Goal: Check status: Check status

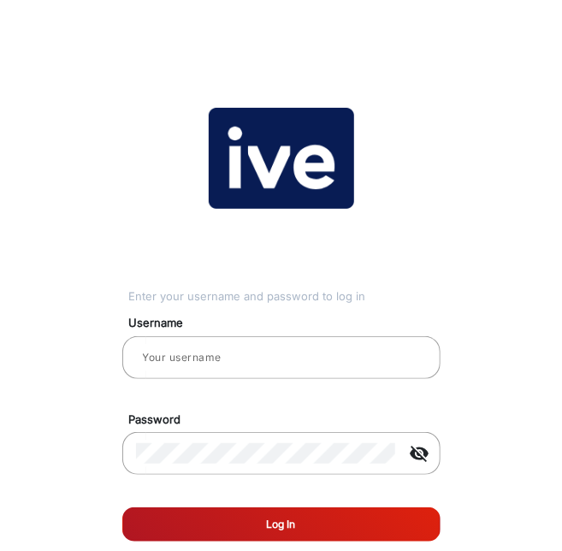
type input "gemcell"
click at [325, 526] on button "Log In" at bounding box center [281, 524] width 318 height 34
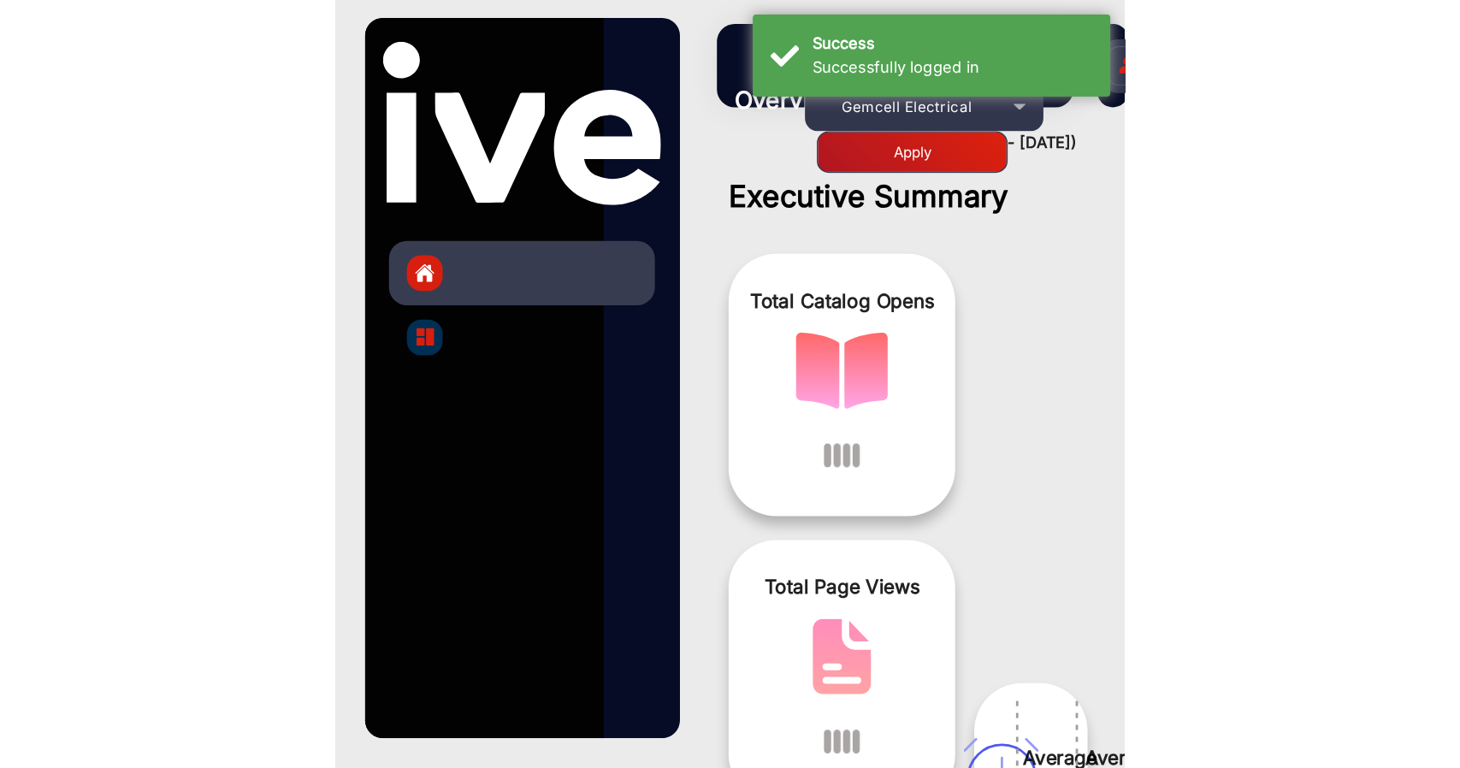
scroll to position [13, 0]
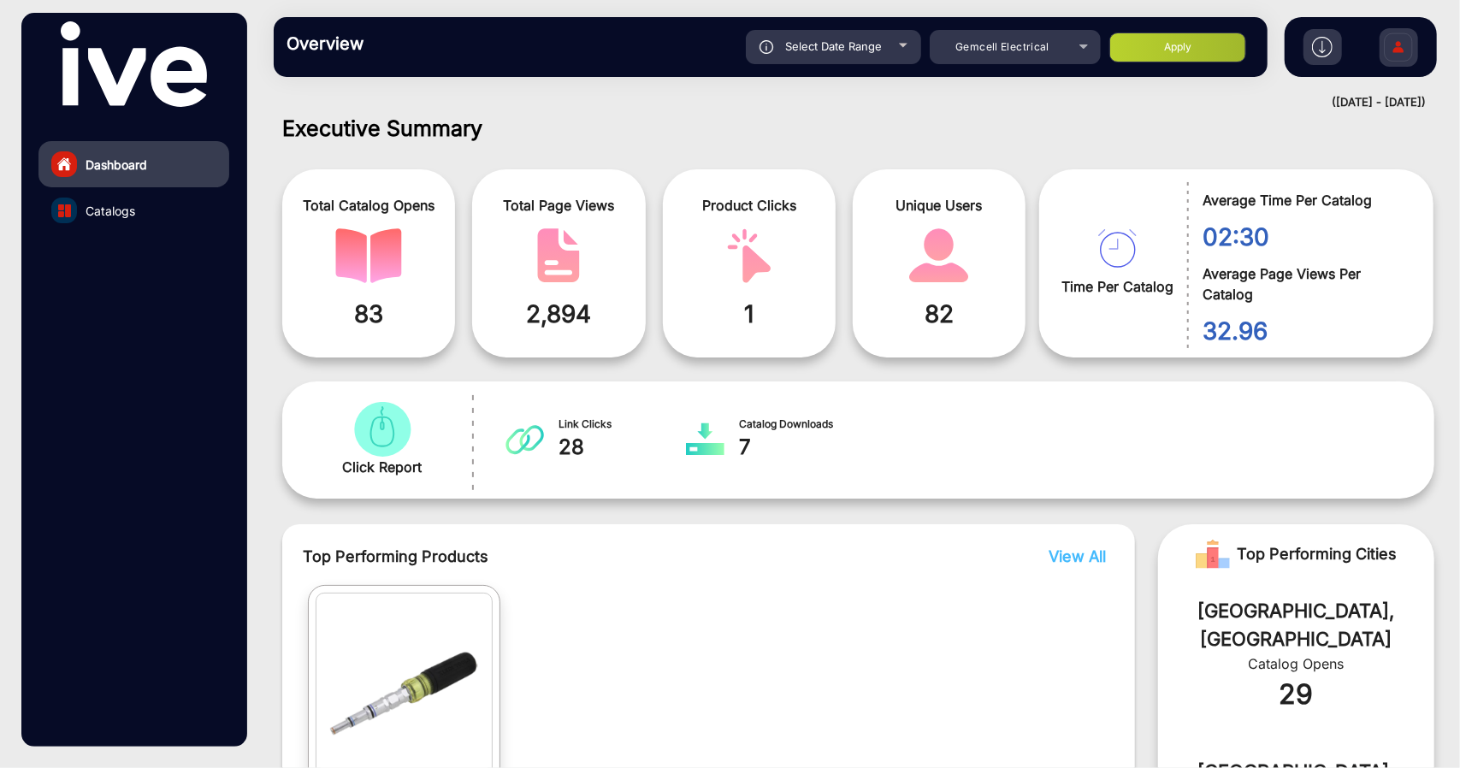
click at [565, 52] on span "Select Date Range" at bounding box center [833, 46] width 97 height 14
type input "[DATE]"
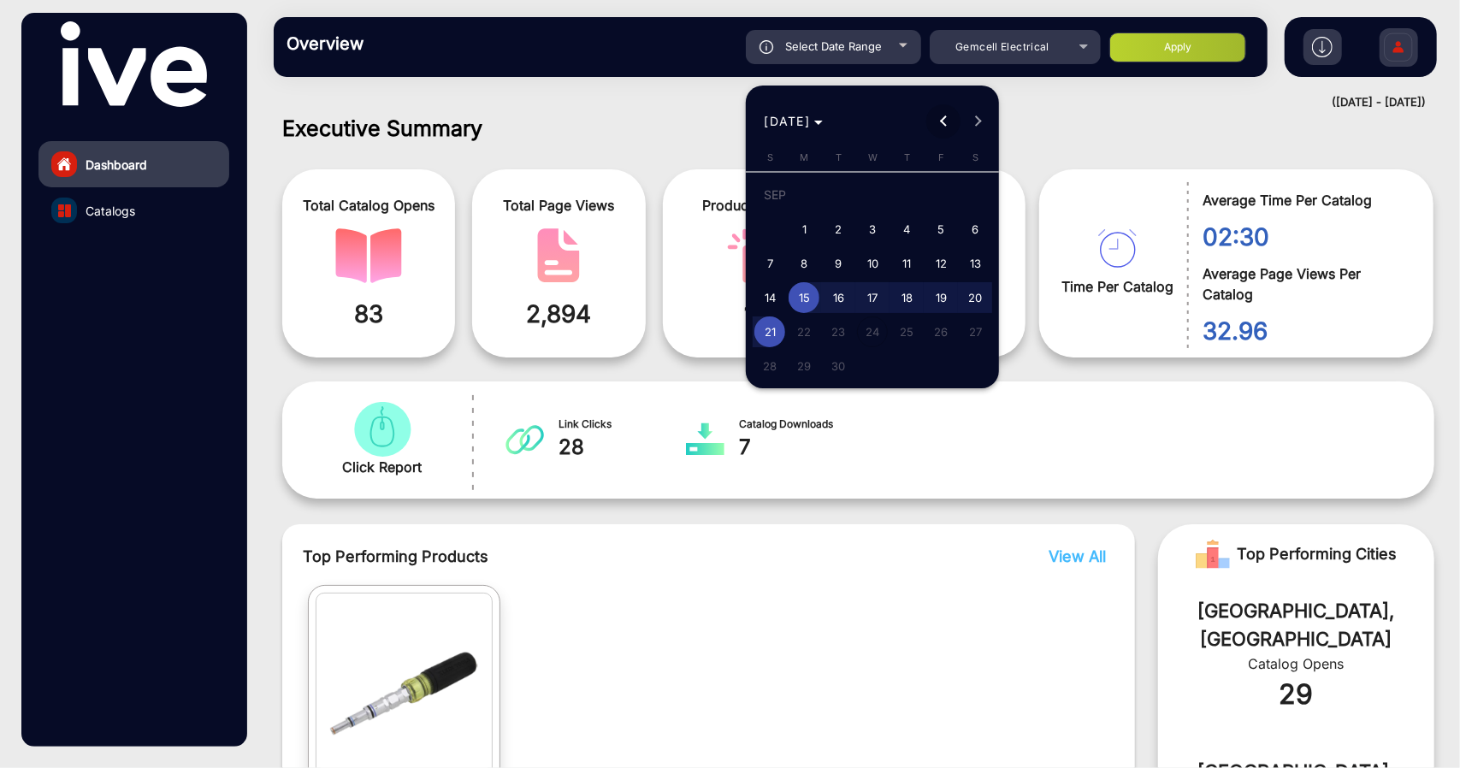
click at [565, 121] on button "Previous month" at bounding box center [943, 121] width 34 height 34
click at [565, 196] on span "1" at bounding box center [941, 197] width 31 height 35
type input "[DATE]"
click at [565, 126] on span "Previous month" at bounding box center [943, 121] width 34 height 34
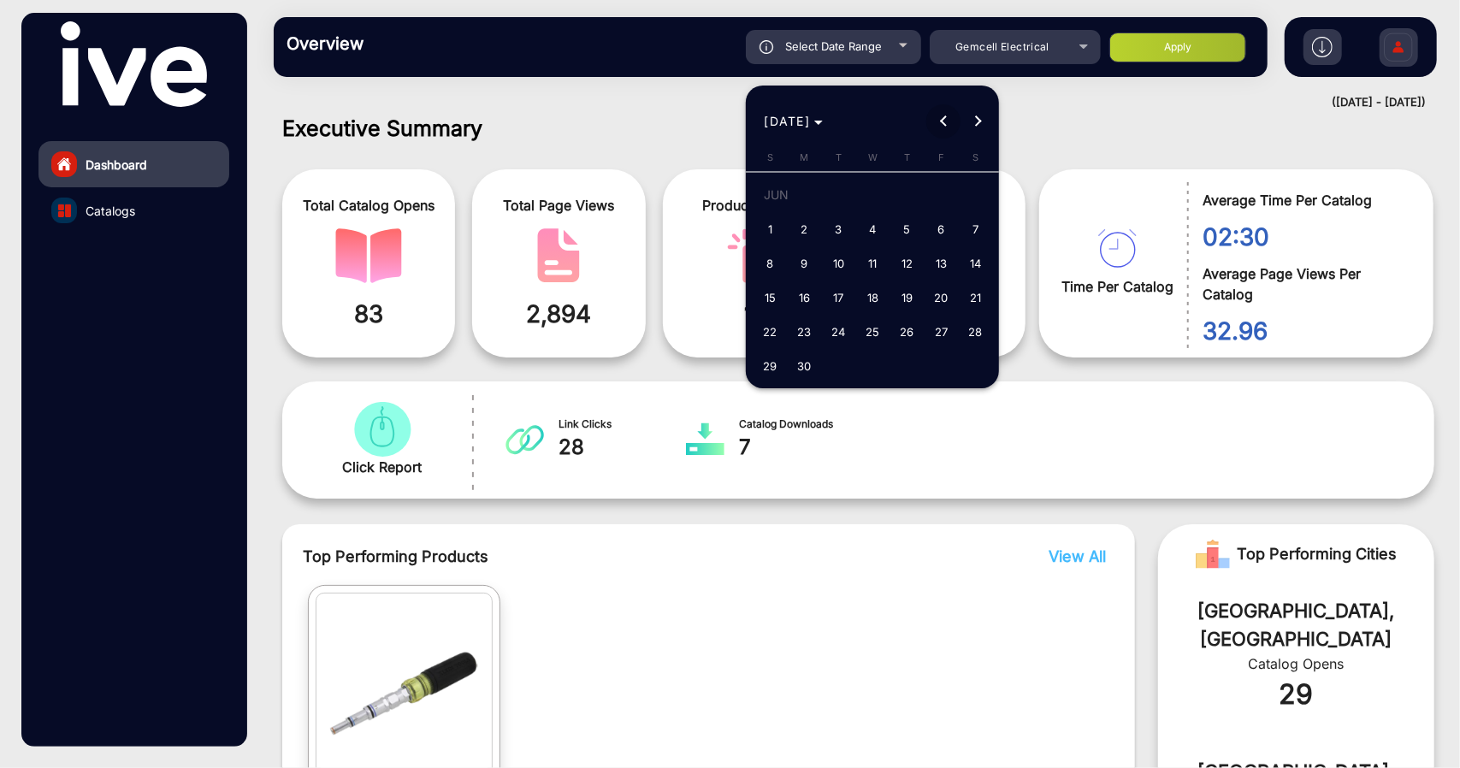
click at [565, 126] on span "Previous month" at bounding box center [943, 121] width 34 height 34
click at [565, 126] on span "Next month" at bounding box center [978, 121] width 34 height 34
click at [565, 242] on span "1" at bounding box center [769, 229] width 31 height 31
type input "[DATE]"
click at [565, 122] on span "Next month" at bounding box center [978, 121] width 34 height 34
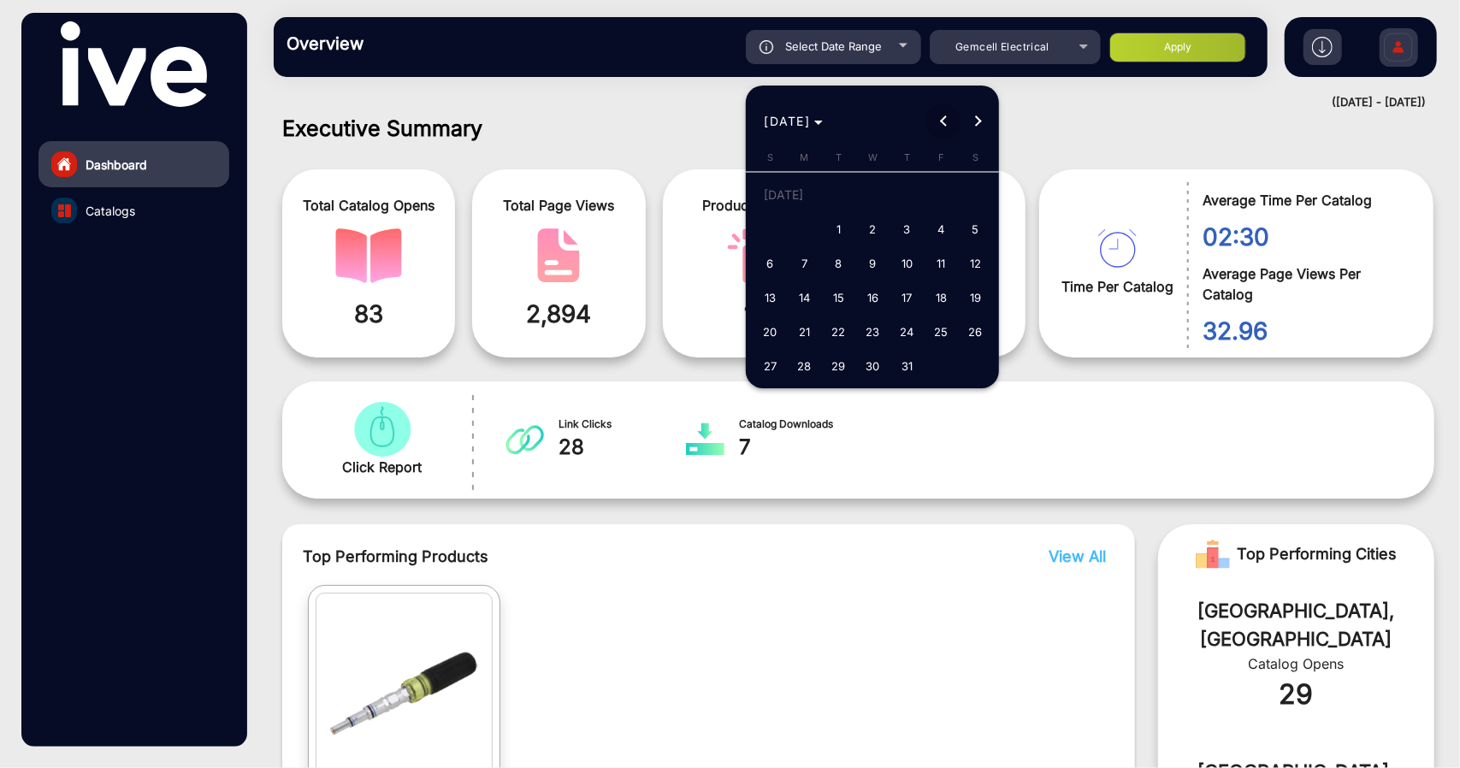
click at [565, 117] on span "Previous month" at bounding box center [943, 121] width 34 height 34
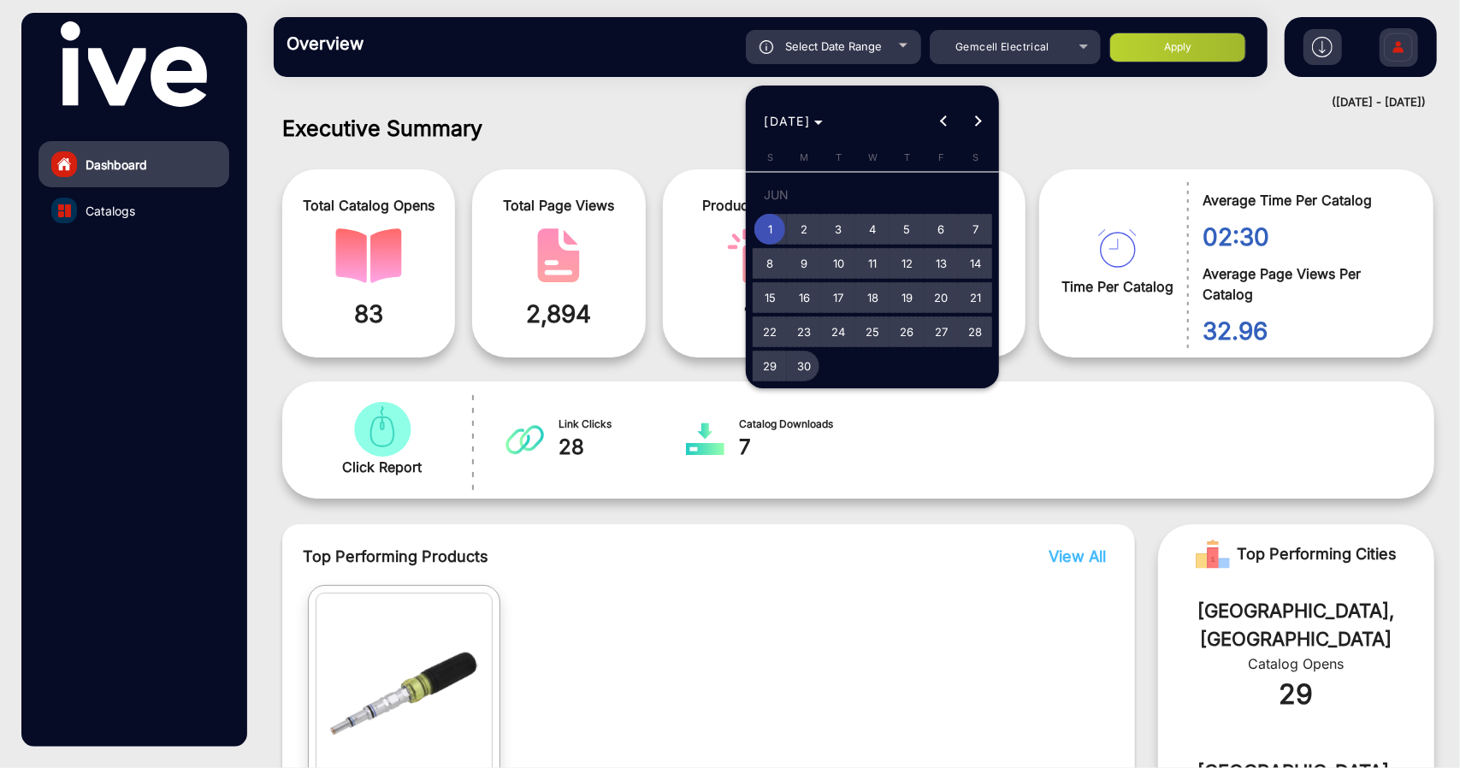
click at [565, 365] on span "30" at bounding box center [804, 366] width 31 height 31
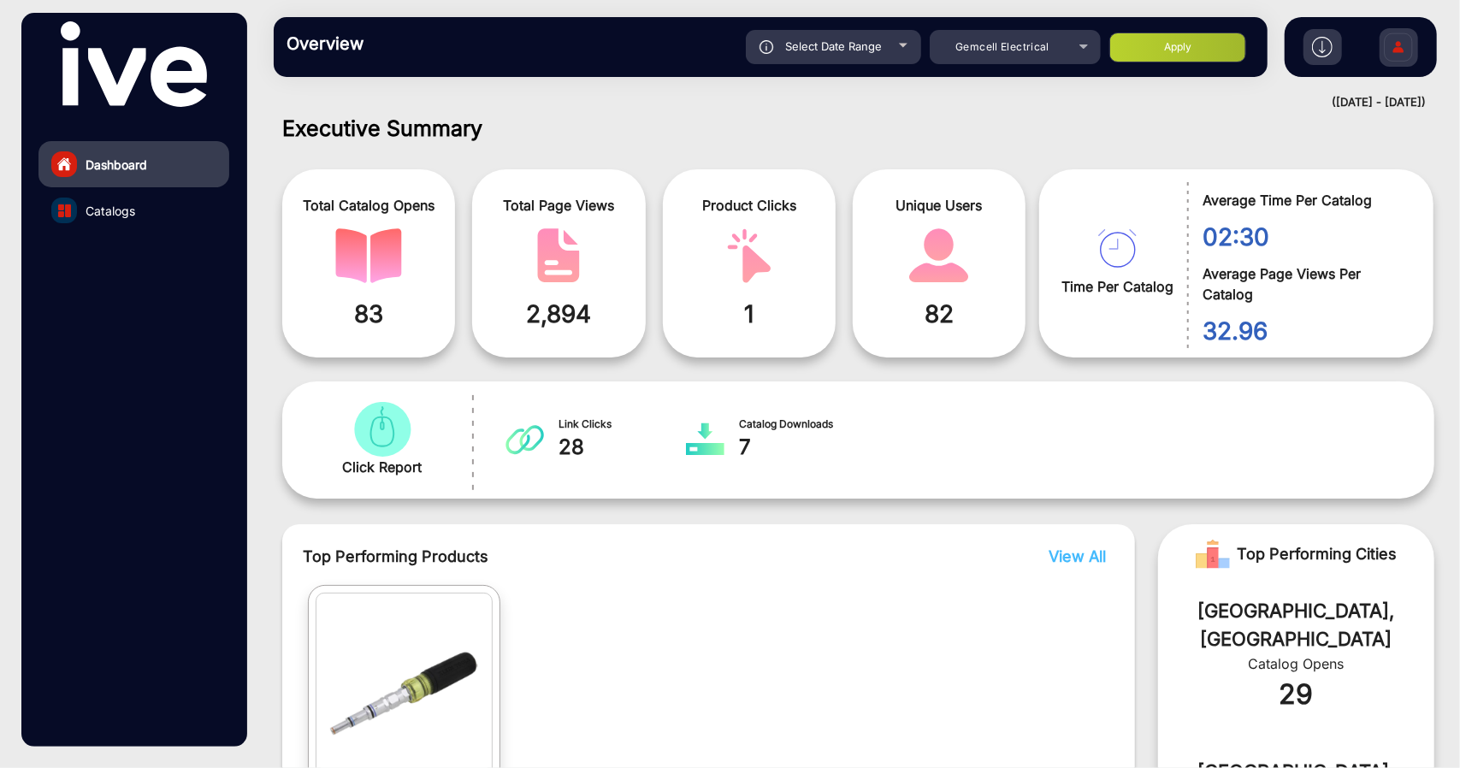
type input "[DATE]"
click at [565, 35] on button "Apply" at bounding box center [1177, 48] width 137 height 30
type input "[DATE]"
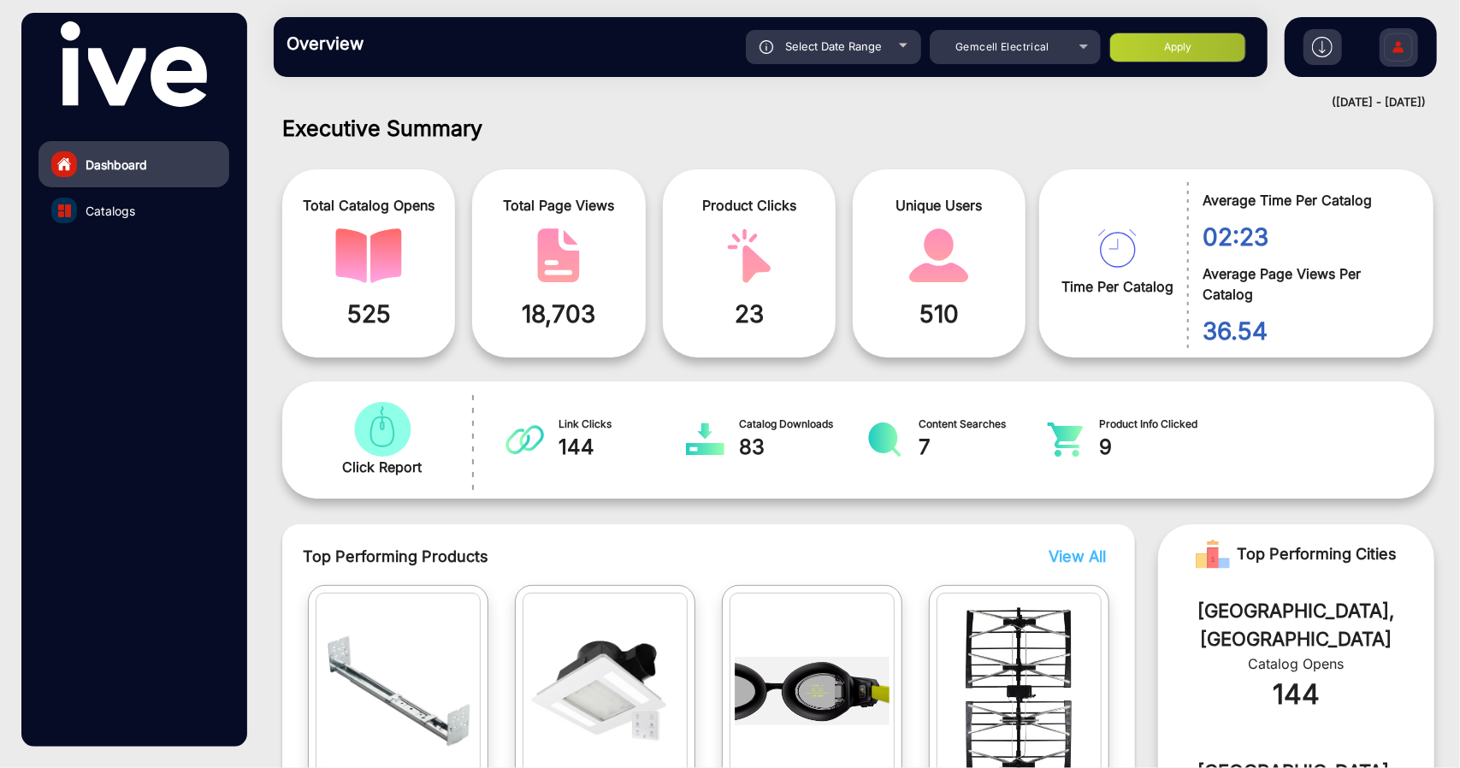
click at [565, 44] on div "Select Date Range" at bounding box center [833, 47] width 175 height 34
type input "[DATE]"
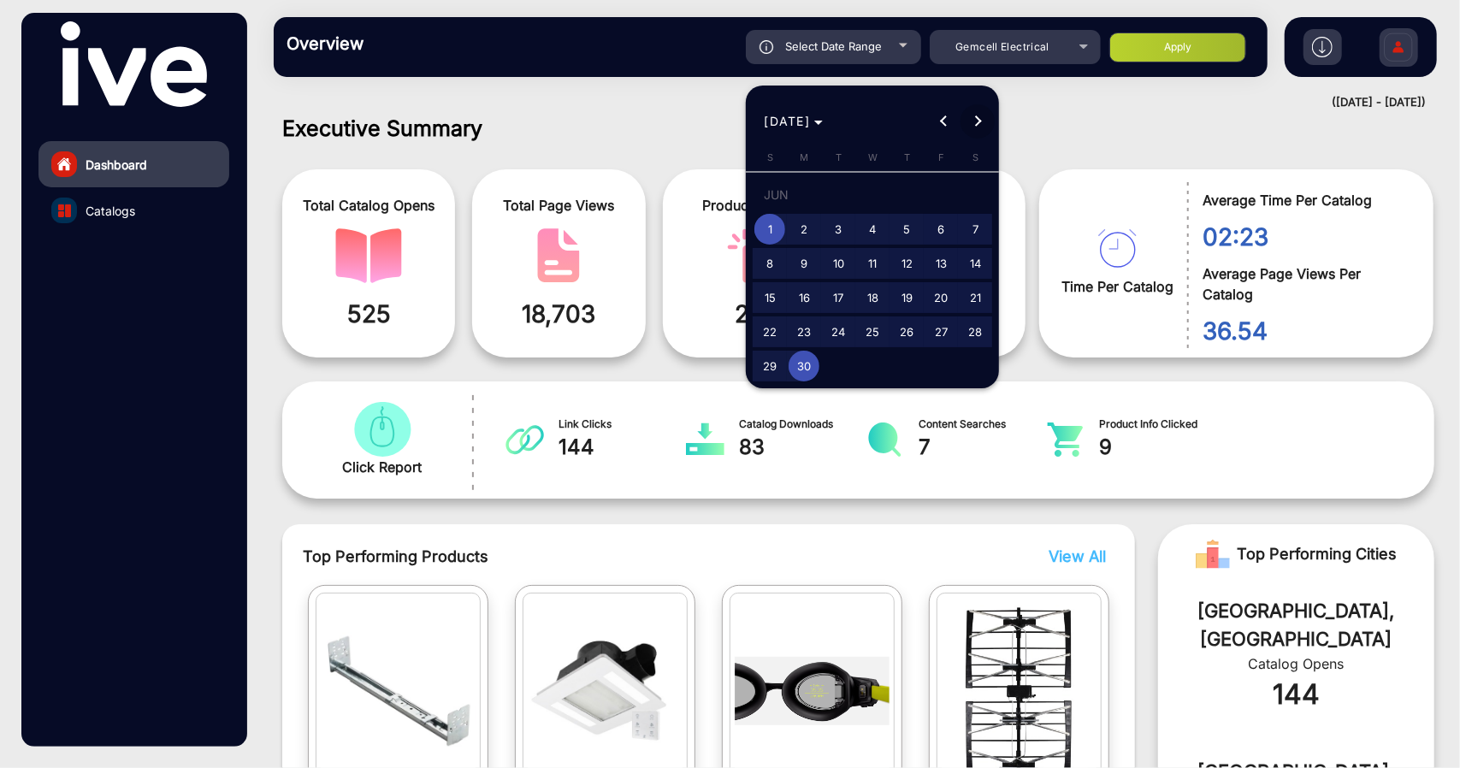
click at [565, 115] on span "Next month" at bounding box center [978, 121] width 34 height 34
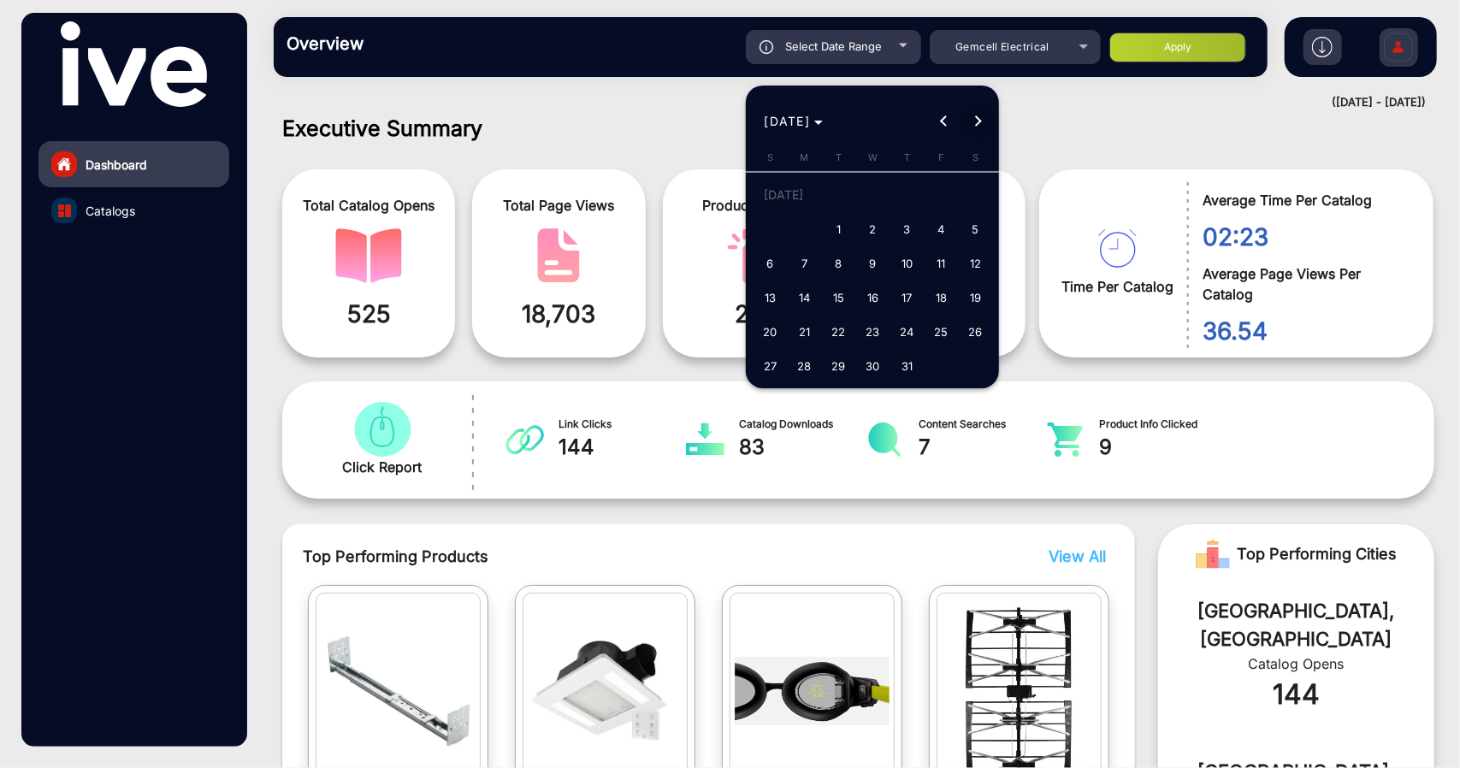
click at [565, 115] on span "Next month" at bounding box center [978, 121] width 34 height 34
click at [565, 187] on span "1" at bounding box center [941, 197] width 31 height 35
type input "[DATE]"
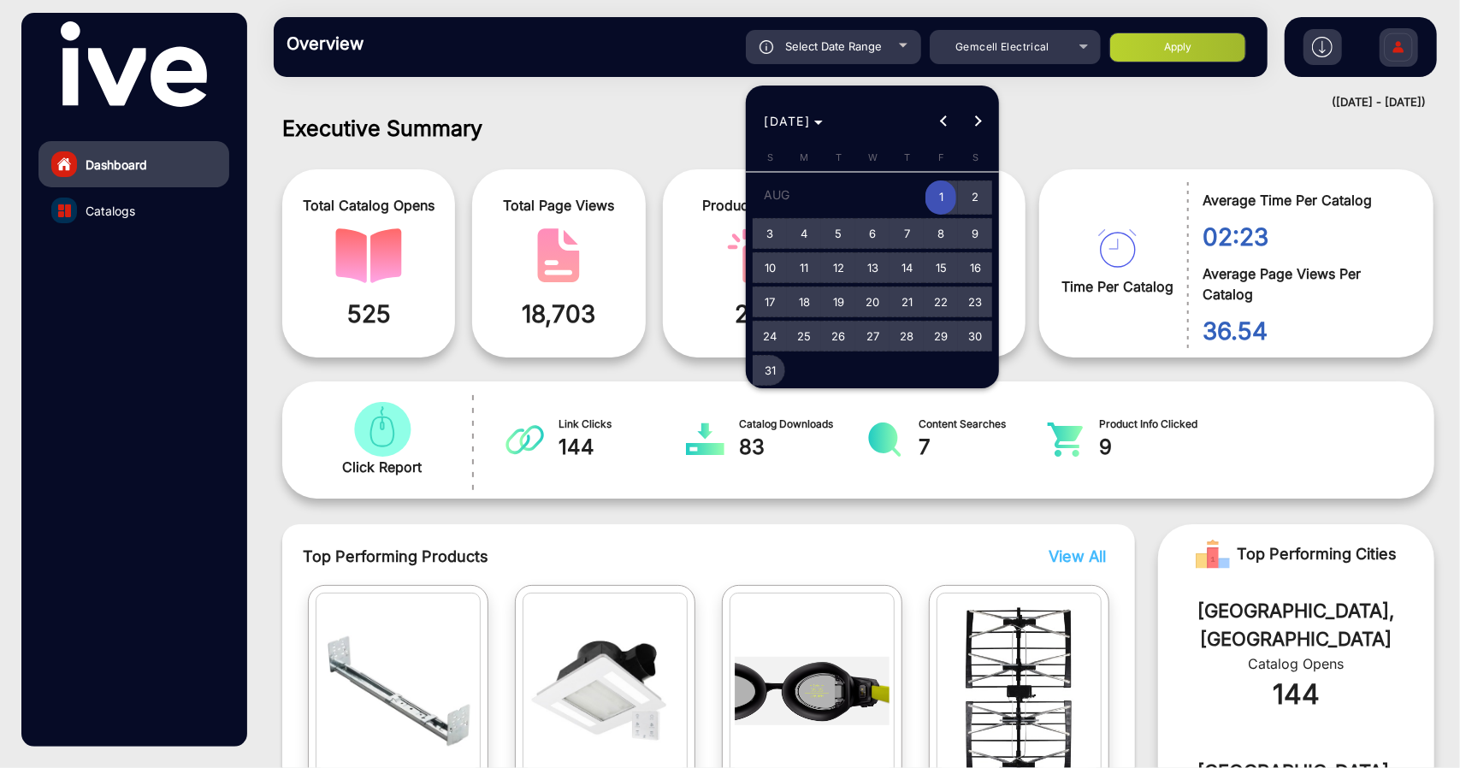
click at [565, 372] on span "31" at bounding box center [769, 370] width 31 height 31
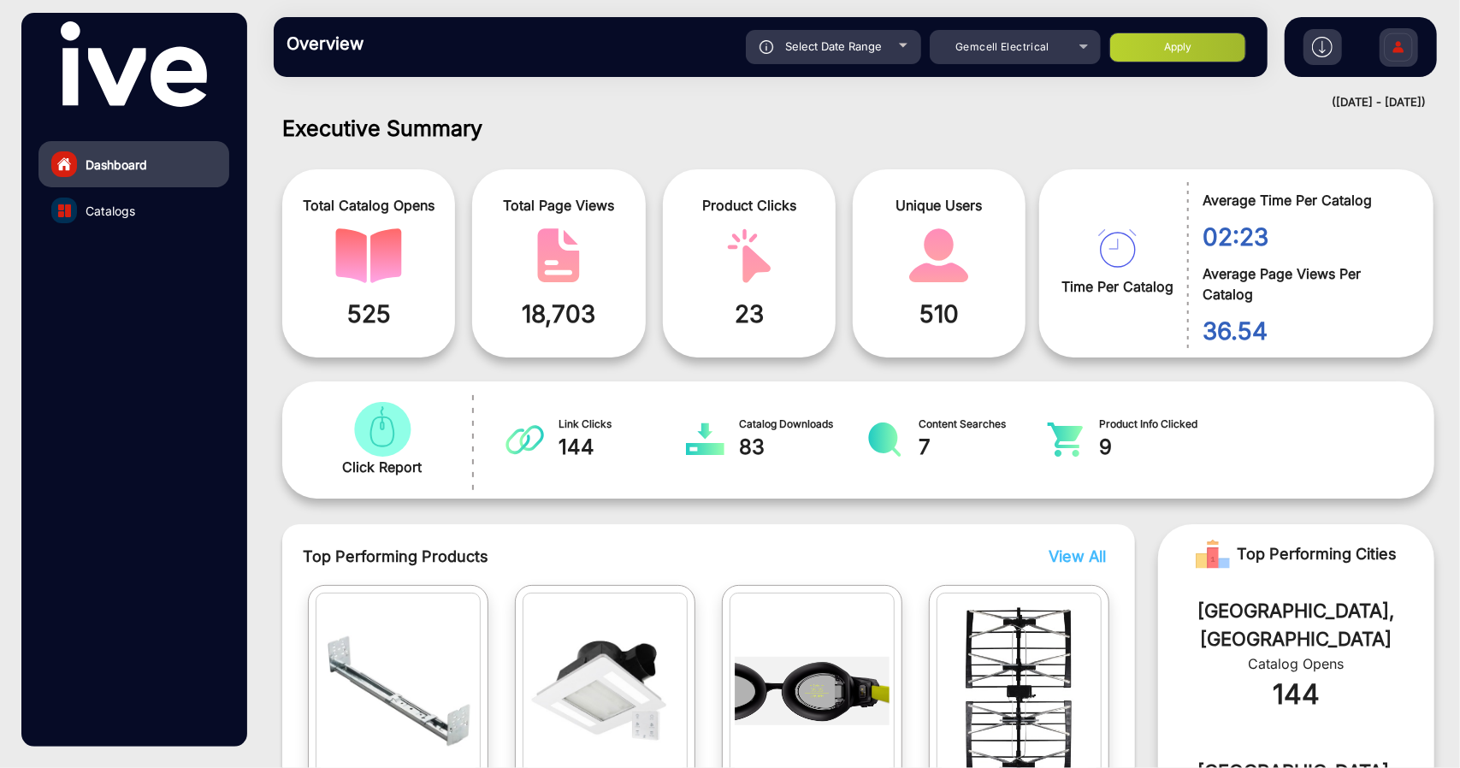
type input "[DATE]"
click at [565, 50] on button "Apply" at bounding box center [1177, 48] width 137 height 30
type input "[DATE]"
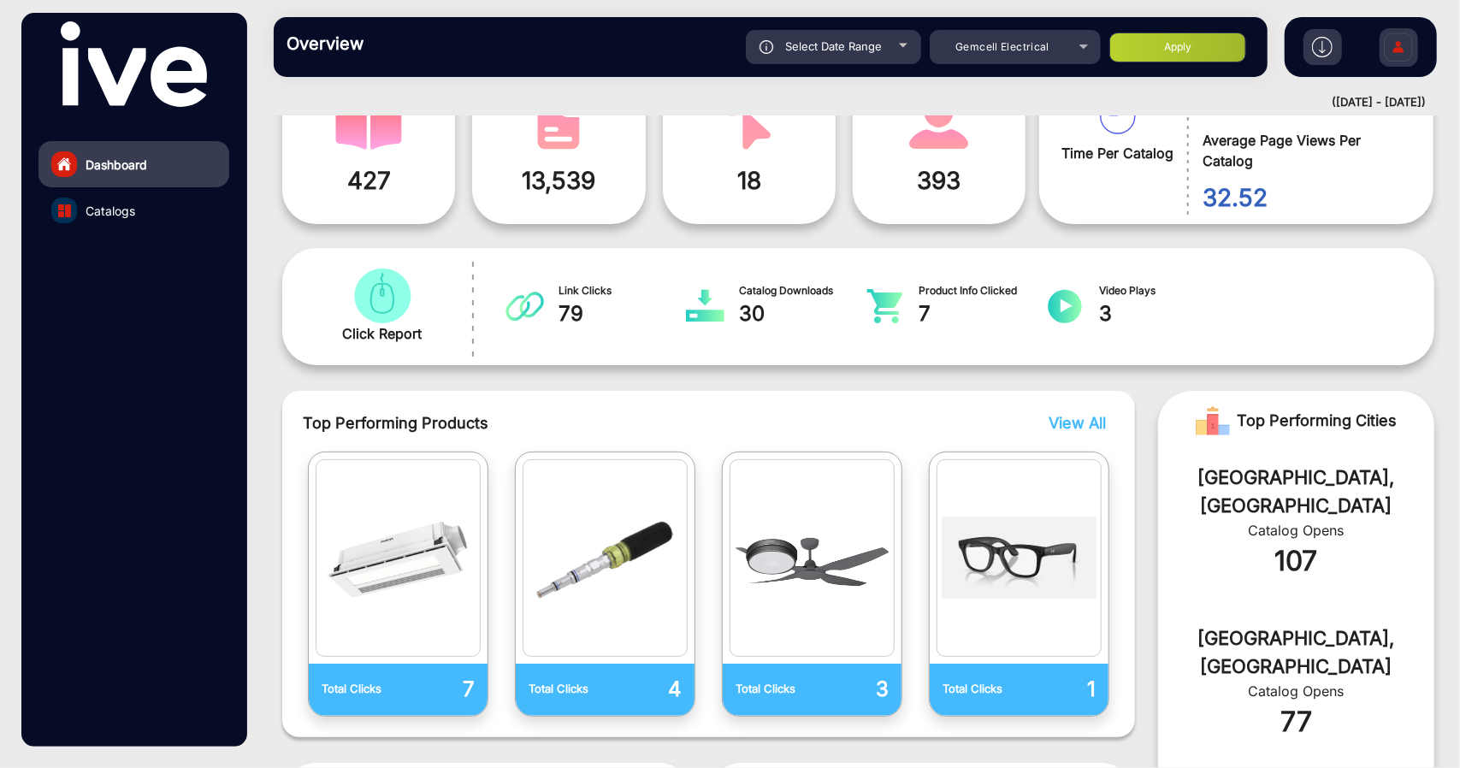
scroll to position [0, 0]
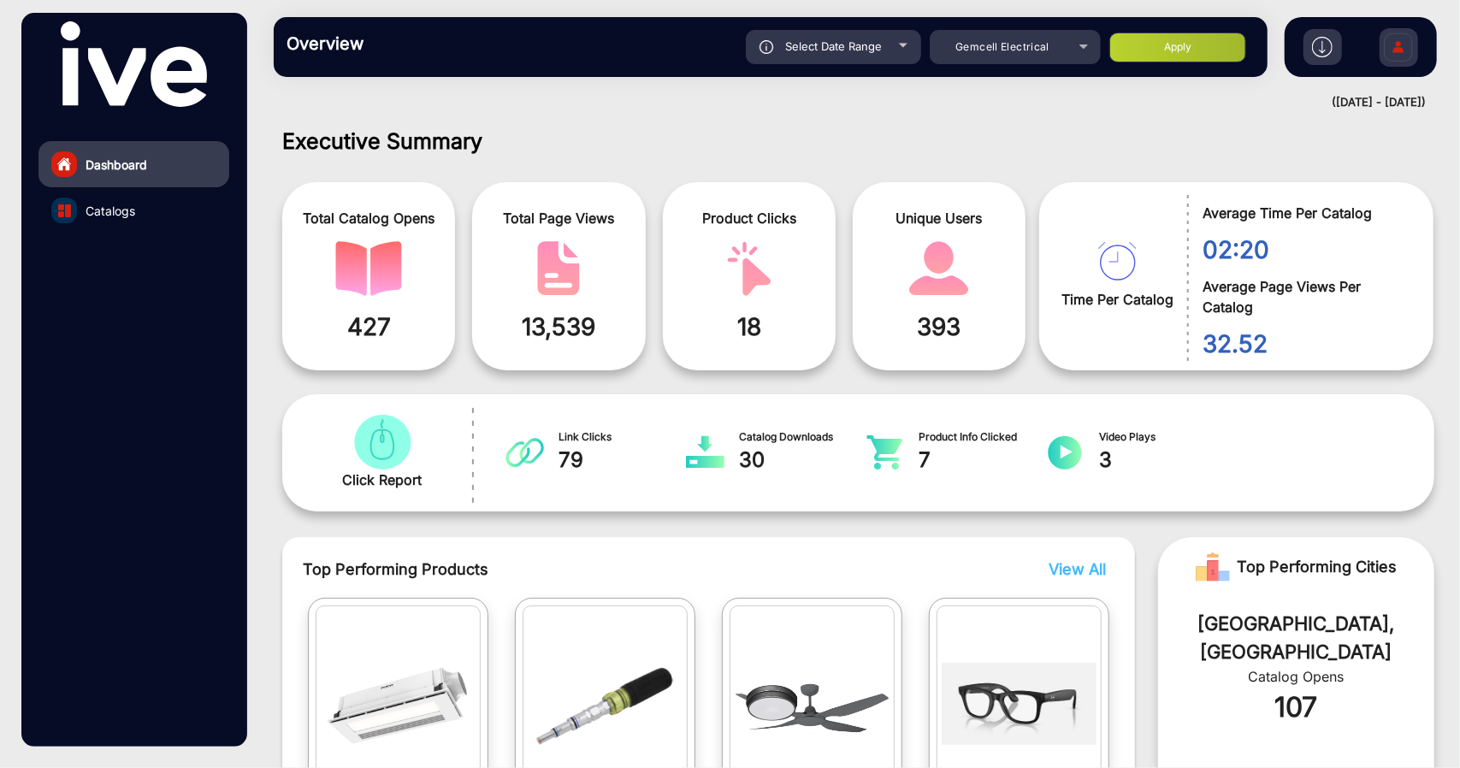
click at [565, 51] on span "Select Date Range" at bounding box center [833, 46] width 97 height 14
type input "[DATE]"
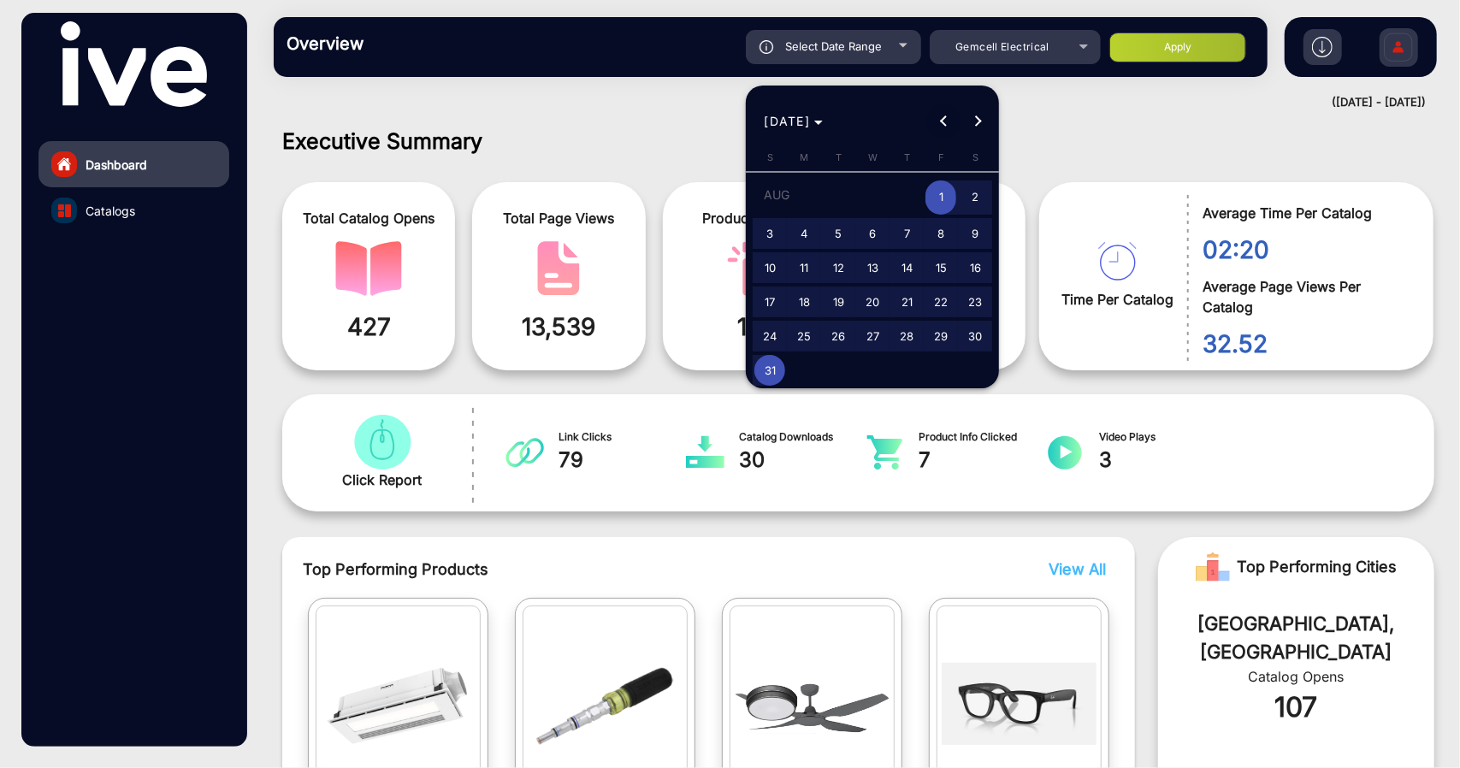
click at [565, 124] on button "Previous month" at bounding box center [943, 121] width 34 height 34
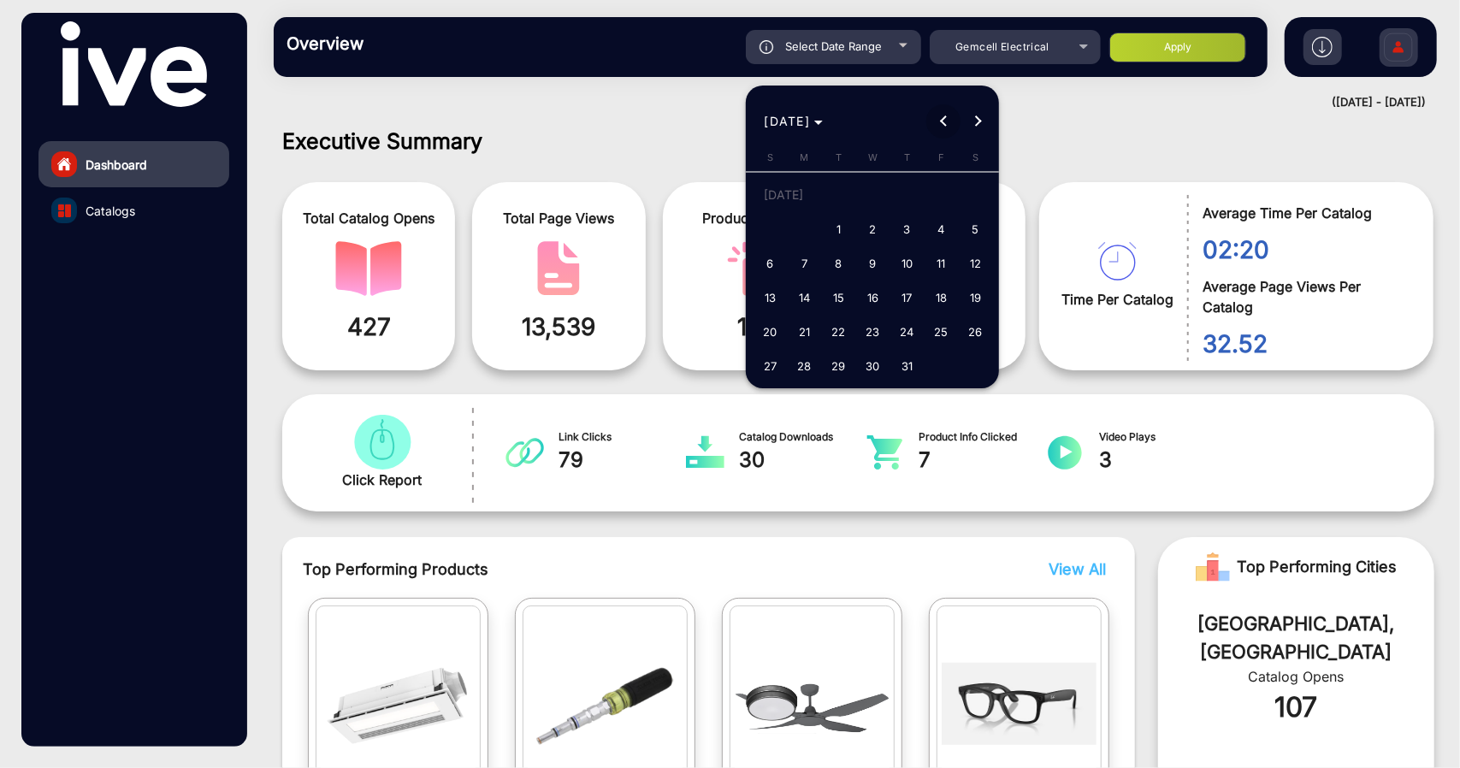
click at [565, 124] on button "Previous month" at bounding box center [943, 121] width 34 height 34
click at [565, 220] on span "1" at bounding box center [769, 229] width 31 height 31
type input "[DATE]"
click at [565, 124] on span "Next month" at bounding box center [978, 121] width 34 height 34
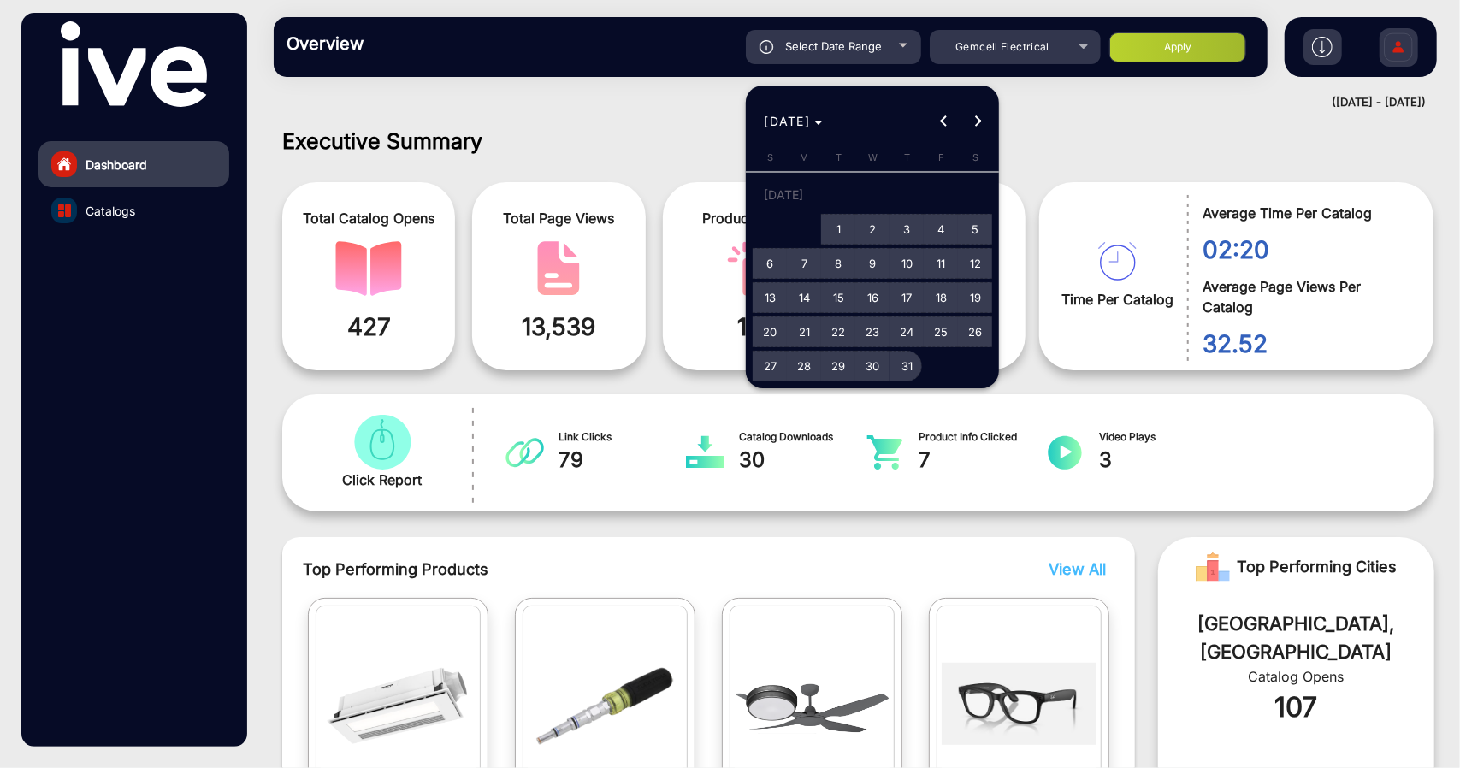
click at [565, 365] on span "31" at bounding box center [906, 366] width 31 height 31
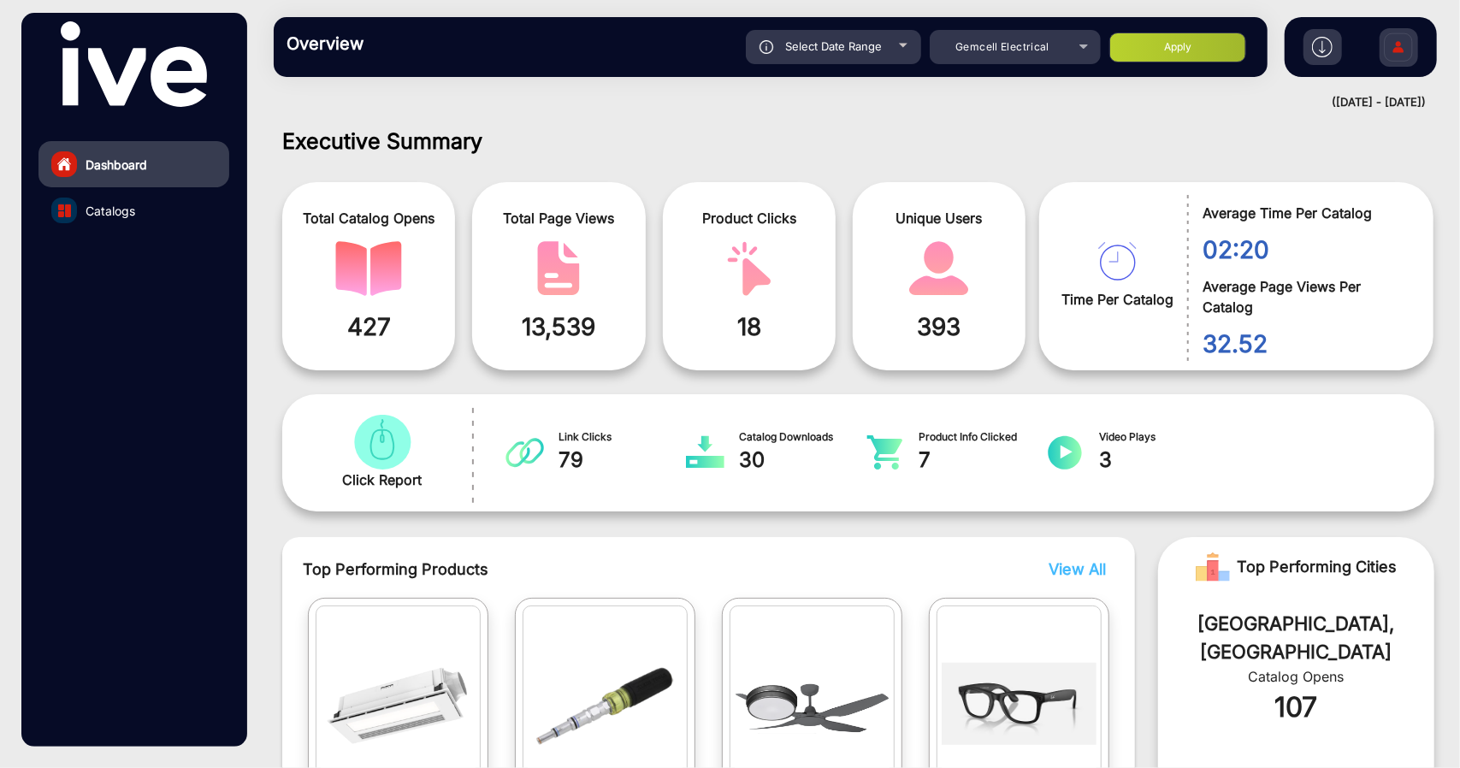
type input "[DATE]"
click at [565, 53] on button "Apply" at bounding box center [1177, 48] width 137 height 30
type input "[DATE]"
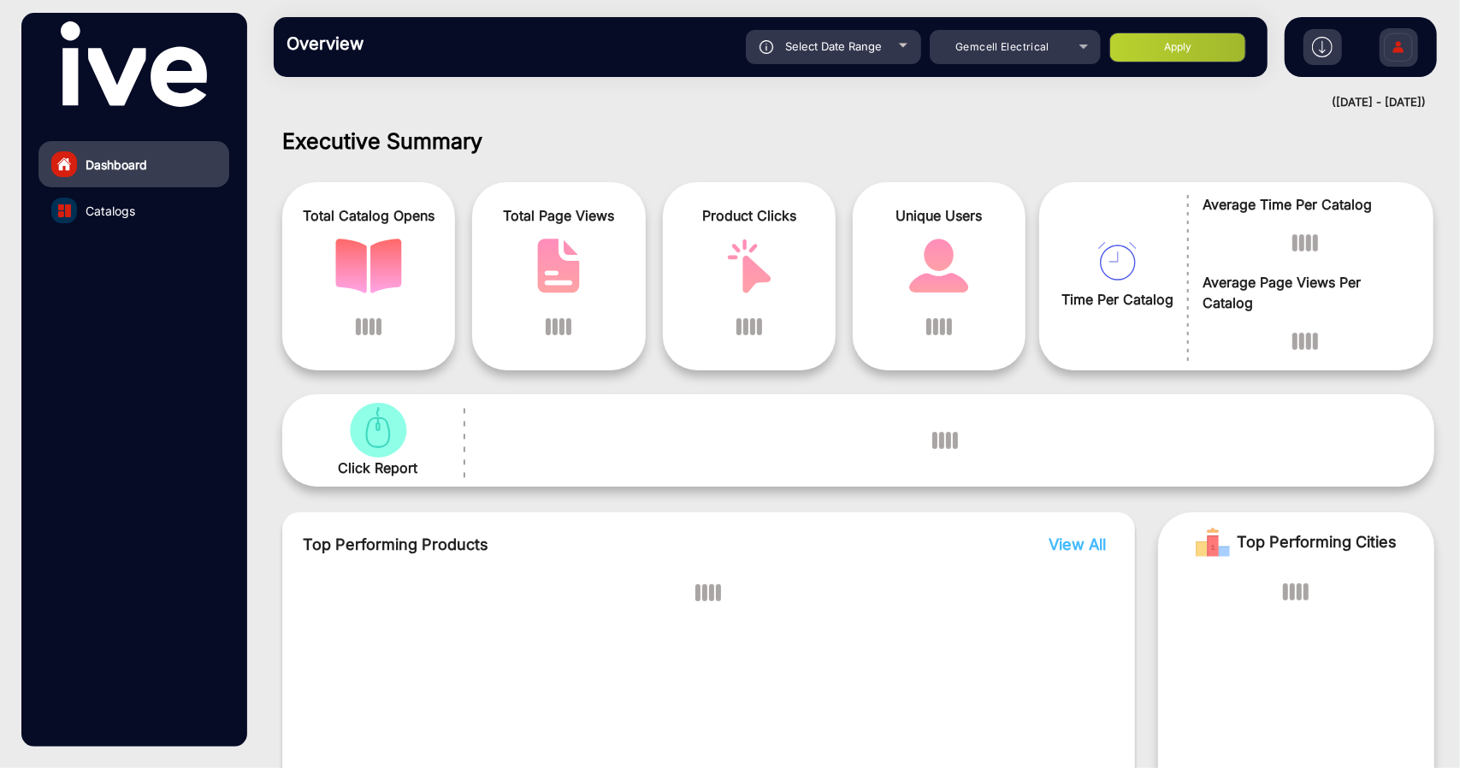
scroll to position [13, 0]
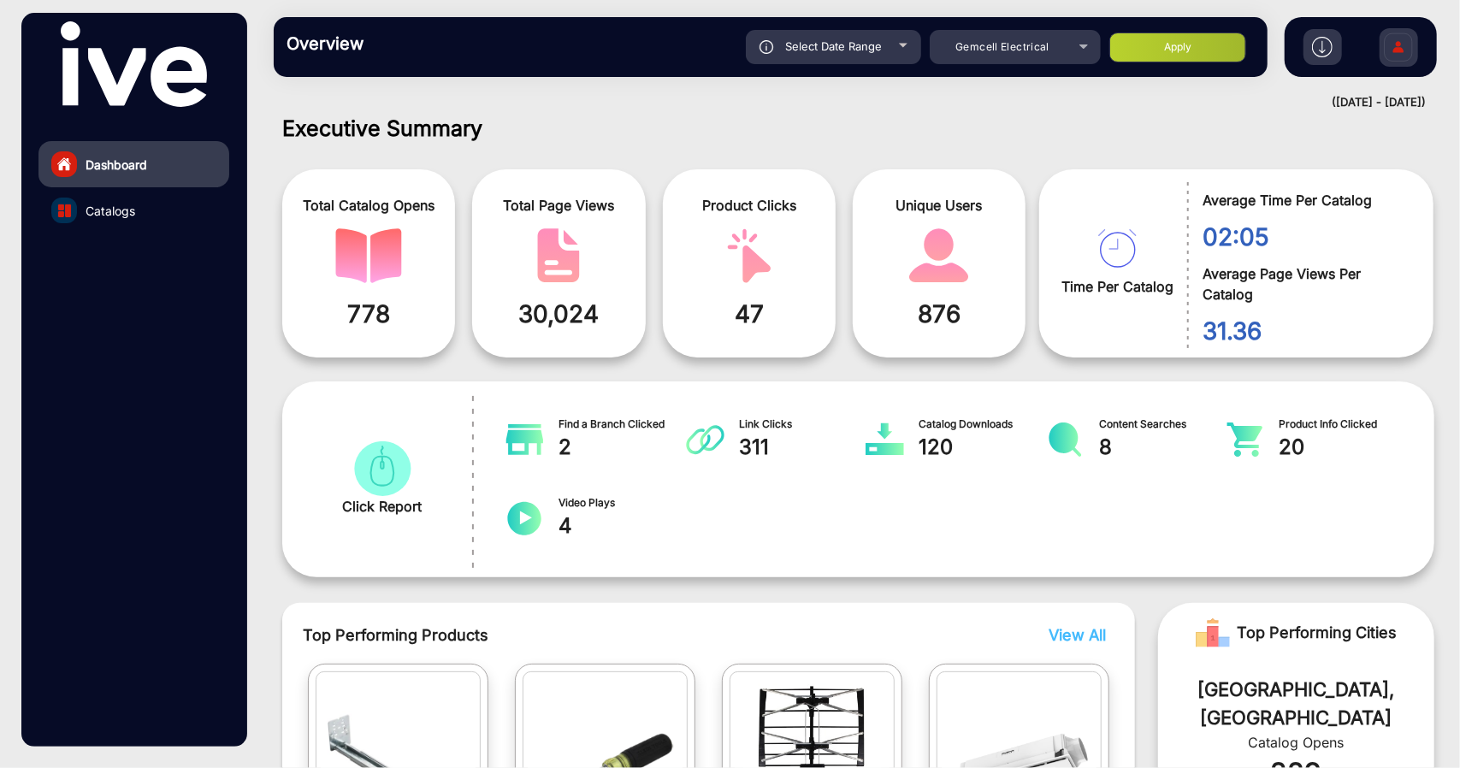
click at [565, 54] on div "Select Date Range" at bounding box center [833, 47] width 175 height 34
type input "[DATE]"
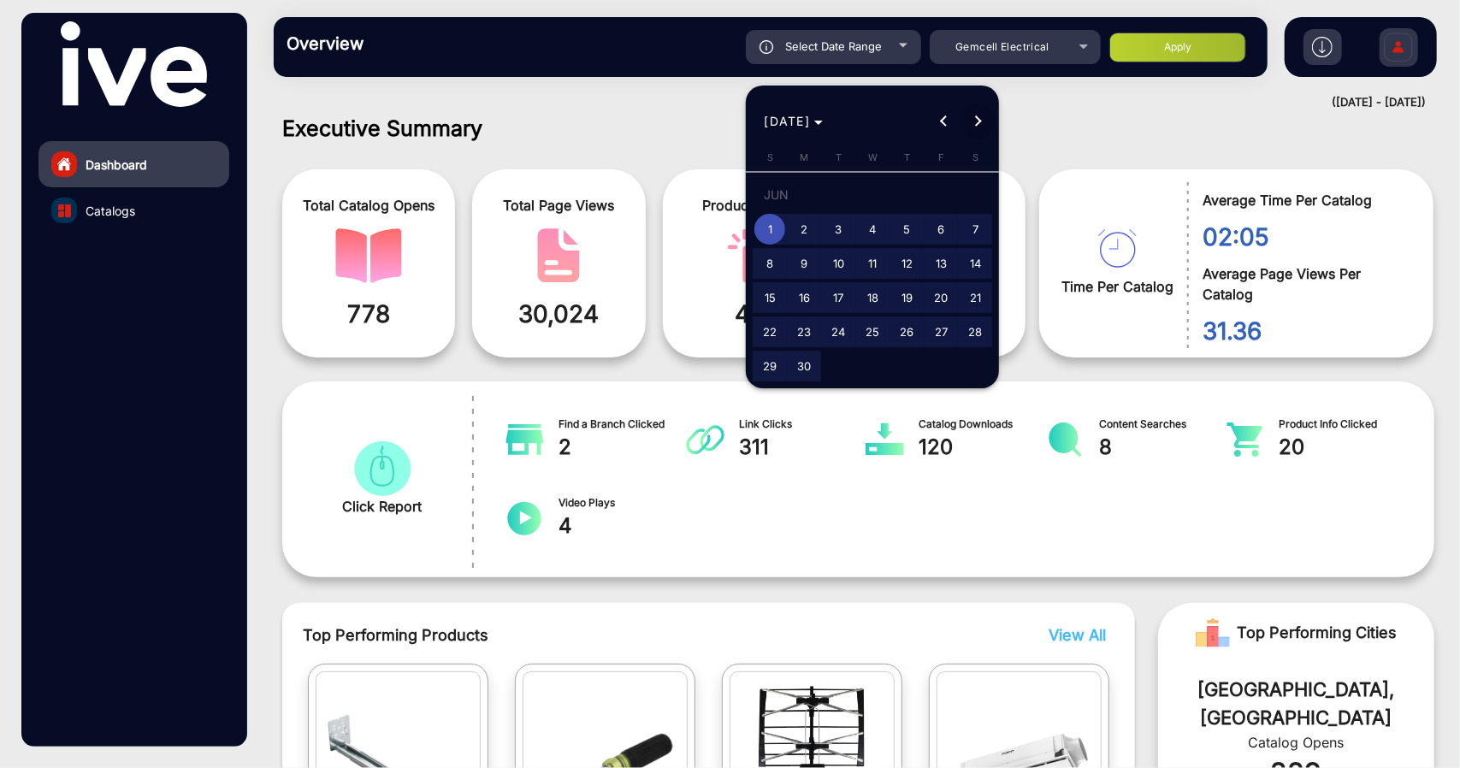
click at [565, 122] on span "Next month" at bounding box center [978, 121] width 34 height 34
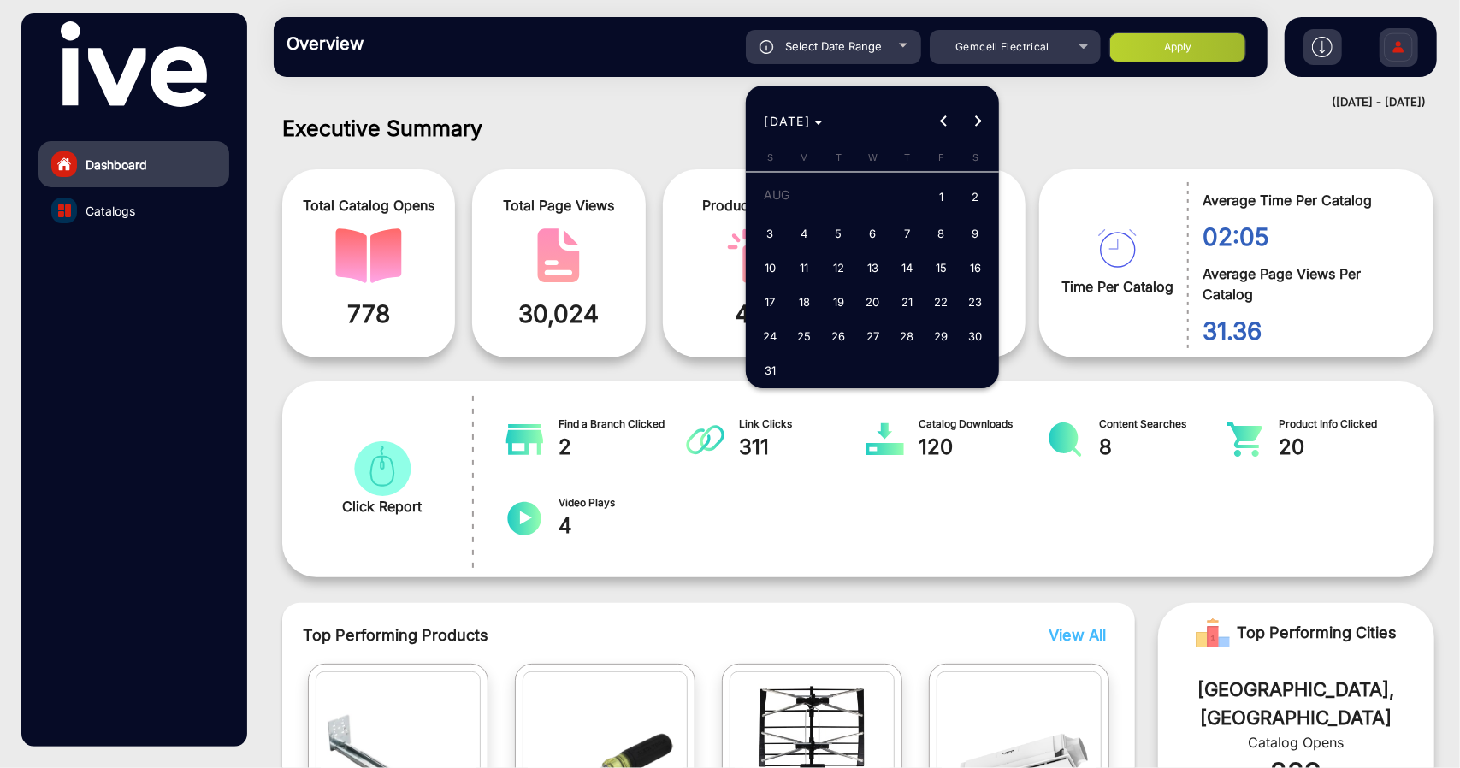
click at [565, 201] on span "1" at bounding box center [941, 197] width 31 height 35
type input "[DATE]"
click at [565, 127] on span "Next month" at bounding box center [978, 121] width 34 height 34
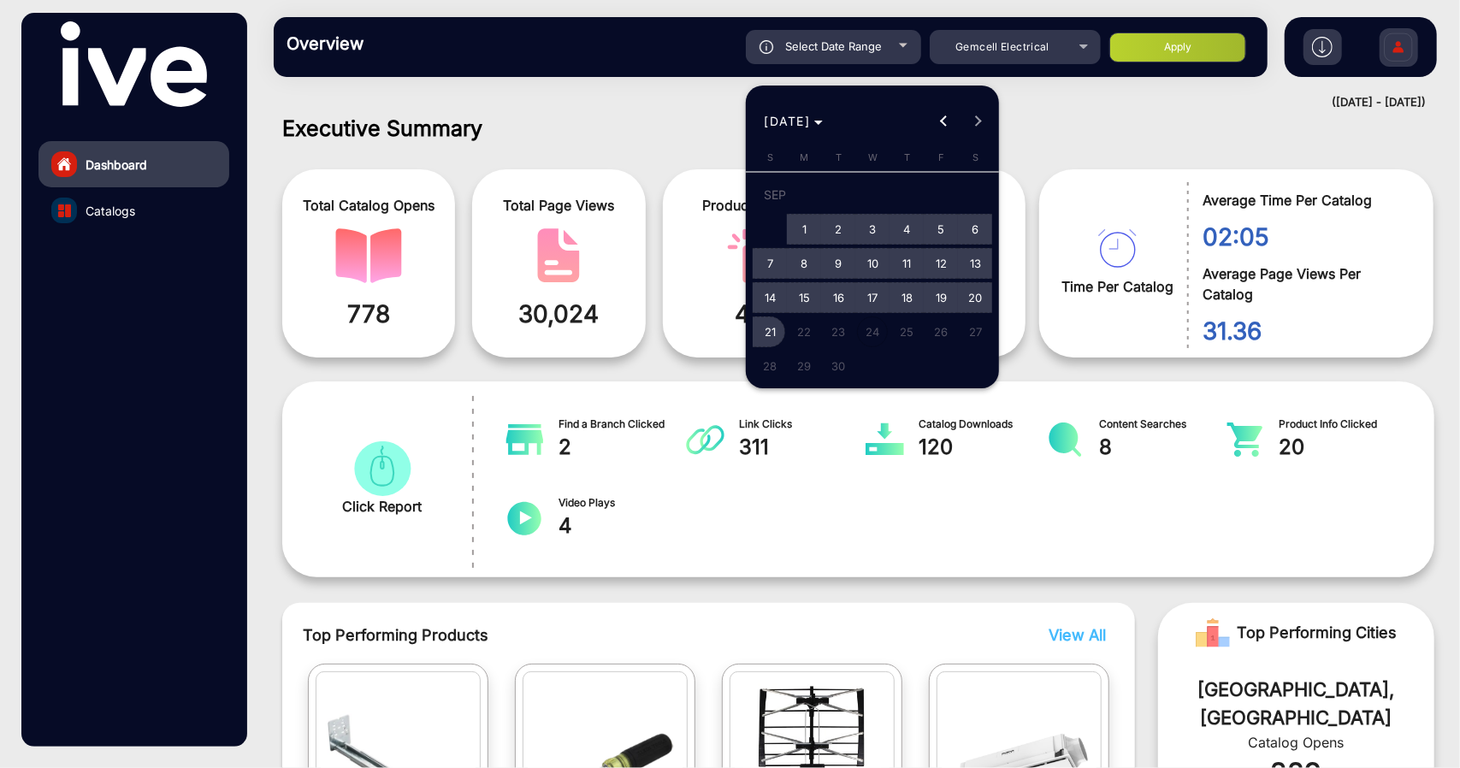
click at [565, 329] on span "21" at bounding box center [769, 331] width 31 height 31
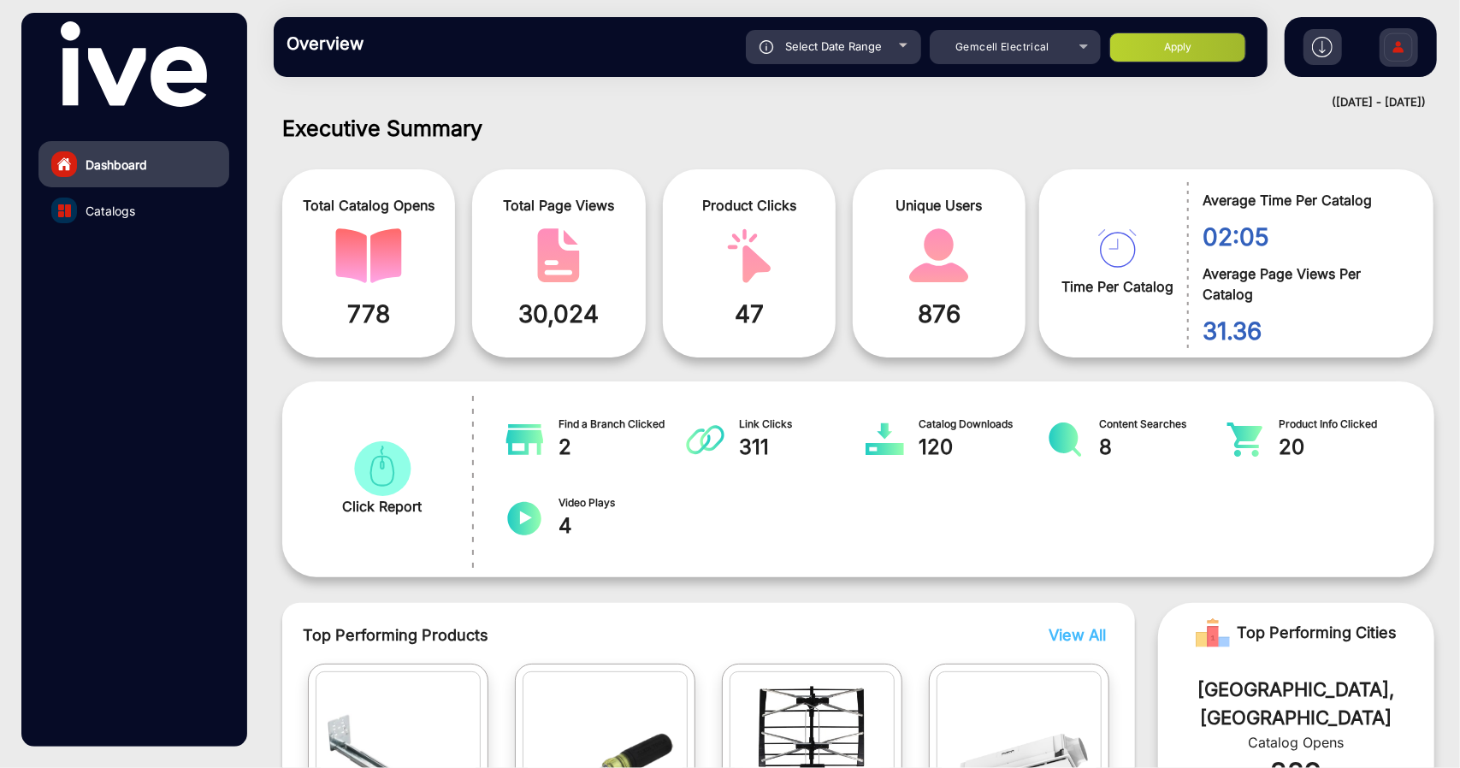
type input "[DATE]"
click at [565, 50] on button "Apply" at bounding box center [1177, 48] width 137 height 30
type input "[DATE]"
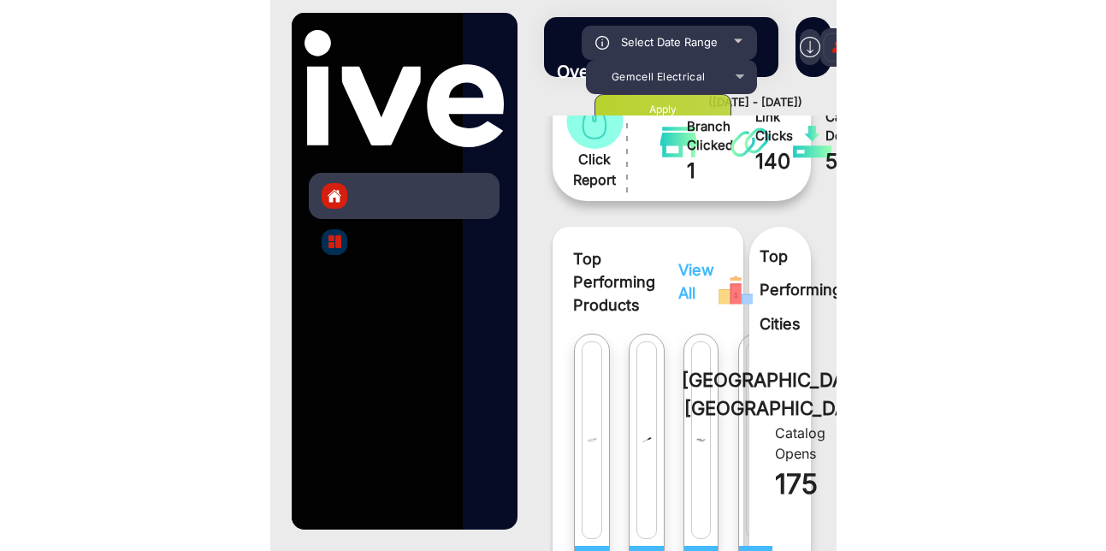
scroll to position [740, 0]
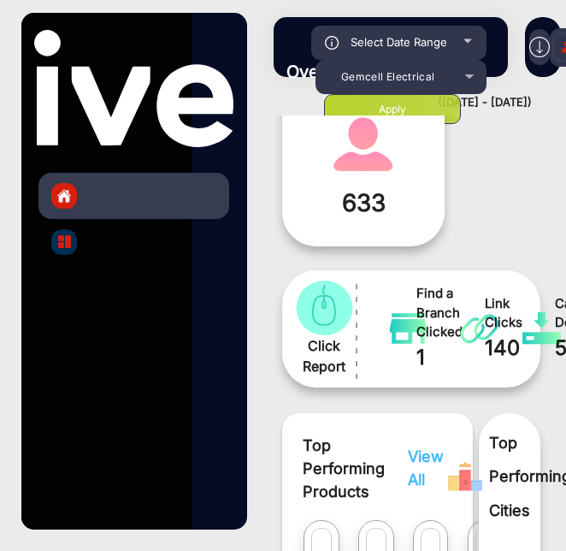
click at [0, 151] on mat-drawer-container "Dashboard Catalogs Overview Reports Understand what makes your customers tick a…" at bounding box center [283, 275] width 566 height 551
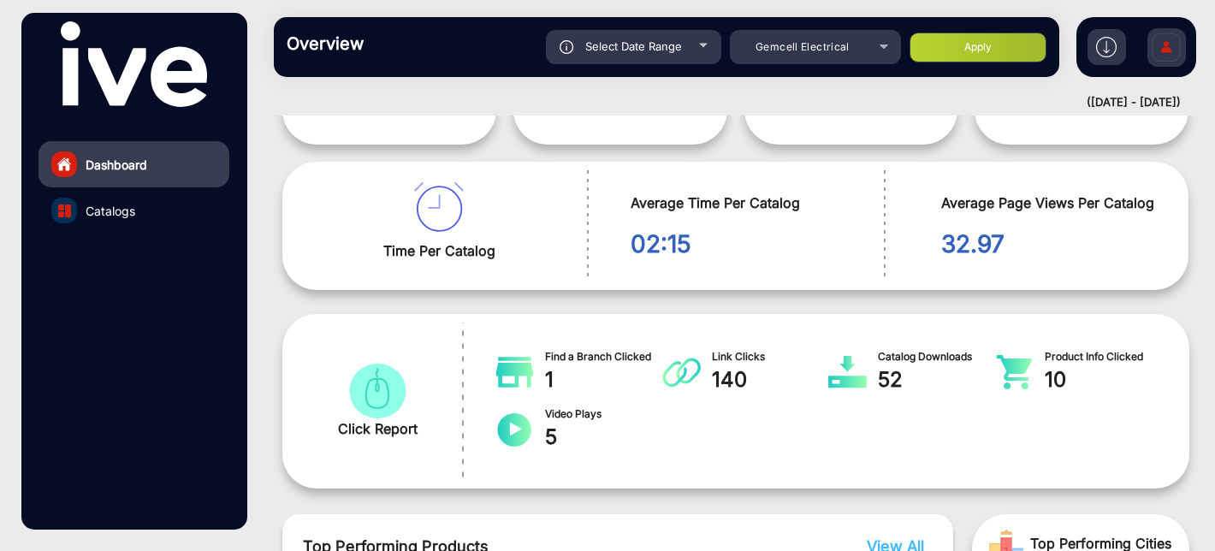
scroll to position [226, 0]
